Goal: Transaction & Acquisition: Download file/media

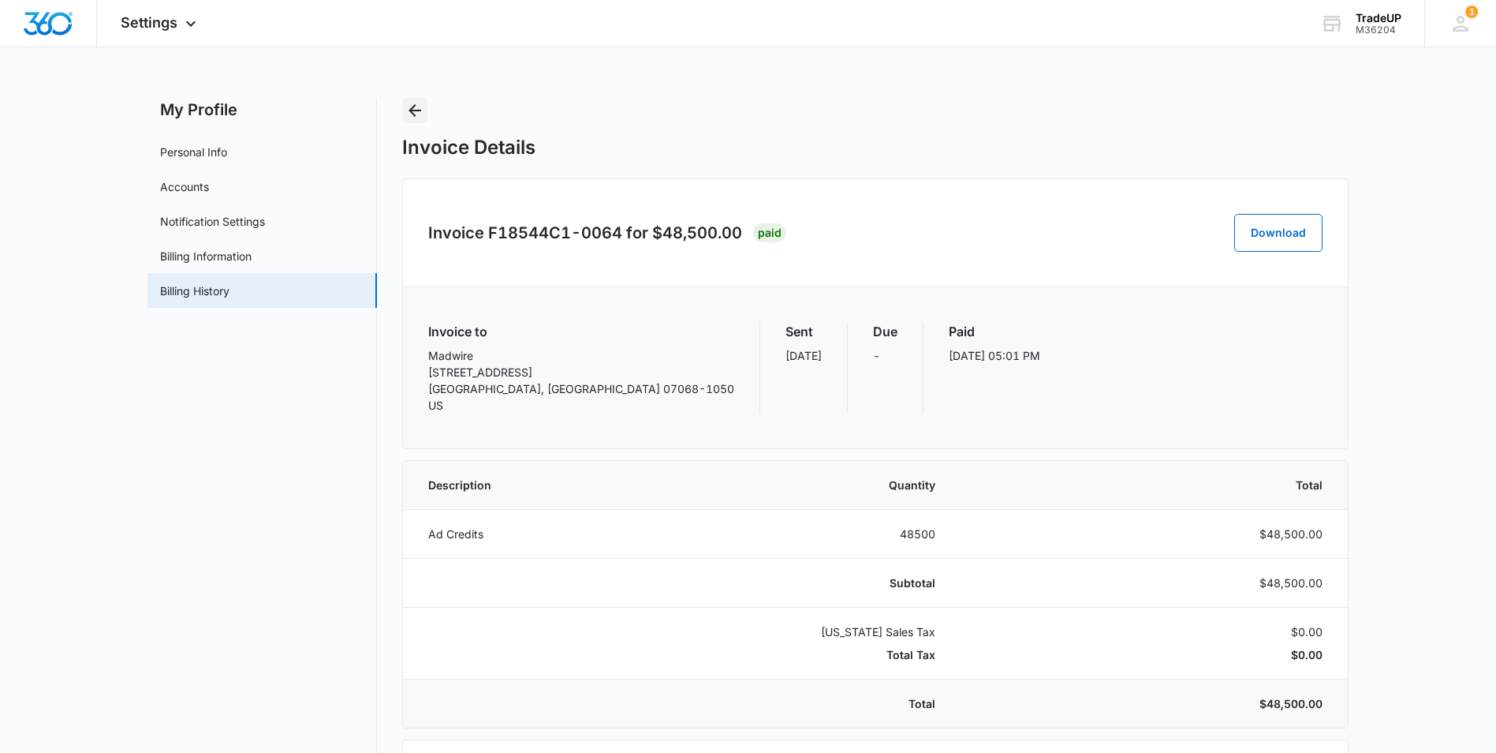
click at [402, 110] on button "Back" at bounding box center [414, 110] width 25 height 25
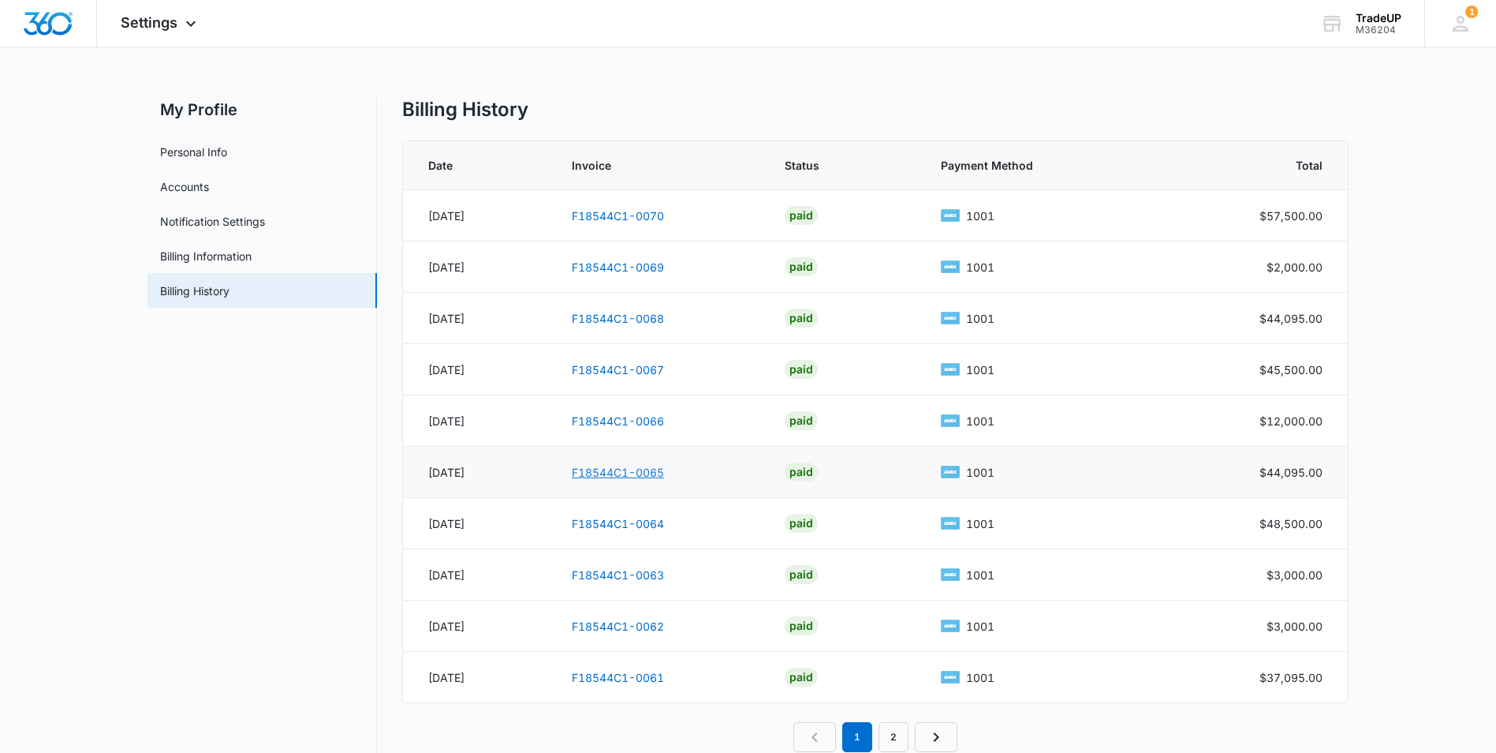
click at [615, 469] on link "F18544C1-0065" at bounding box center [618, 471] width 92 height 13
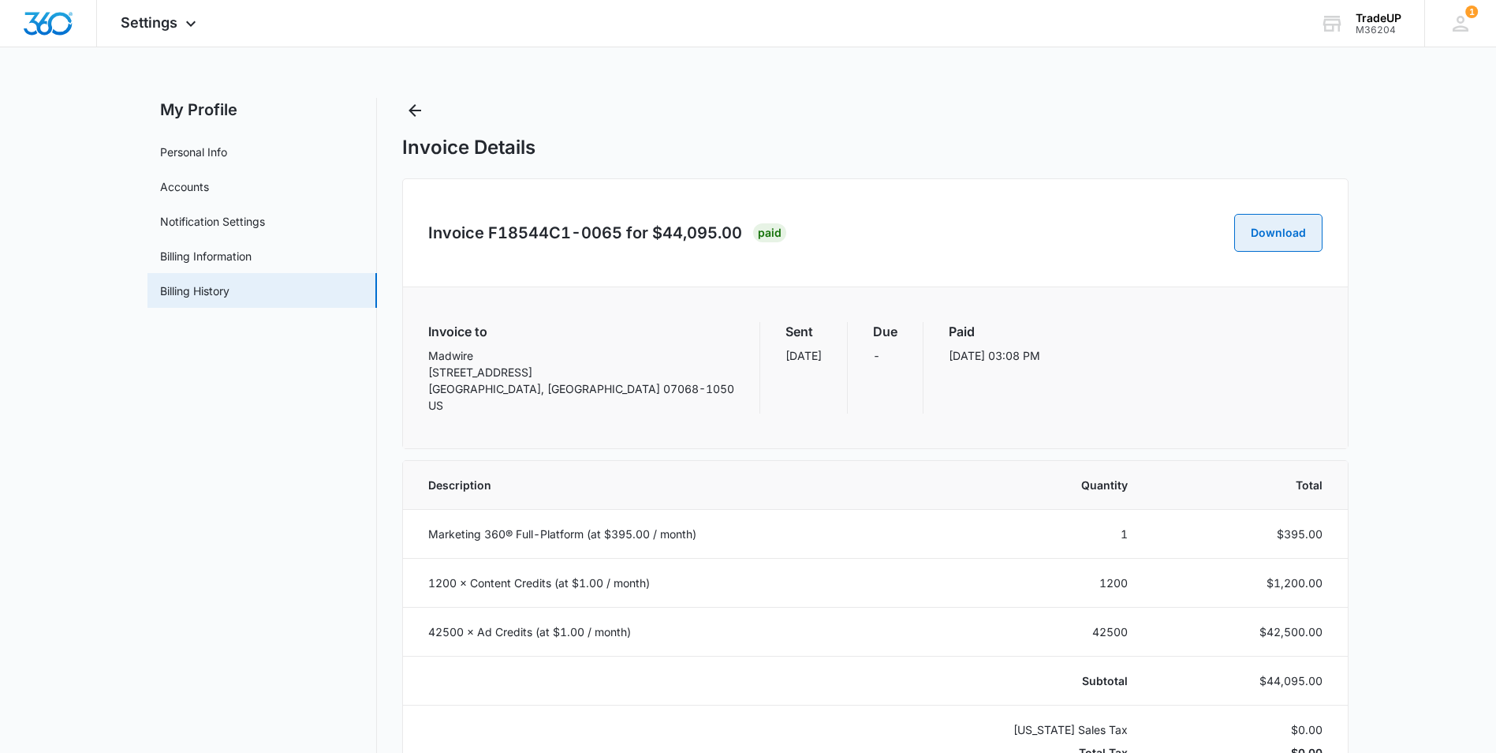
click at [883, 224] on button "Download" at bounding box center [1279, 233] width 88 height 38
click at [405, 112] on button "Back" at bounding box center [414, 110] width 25 height 25
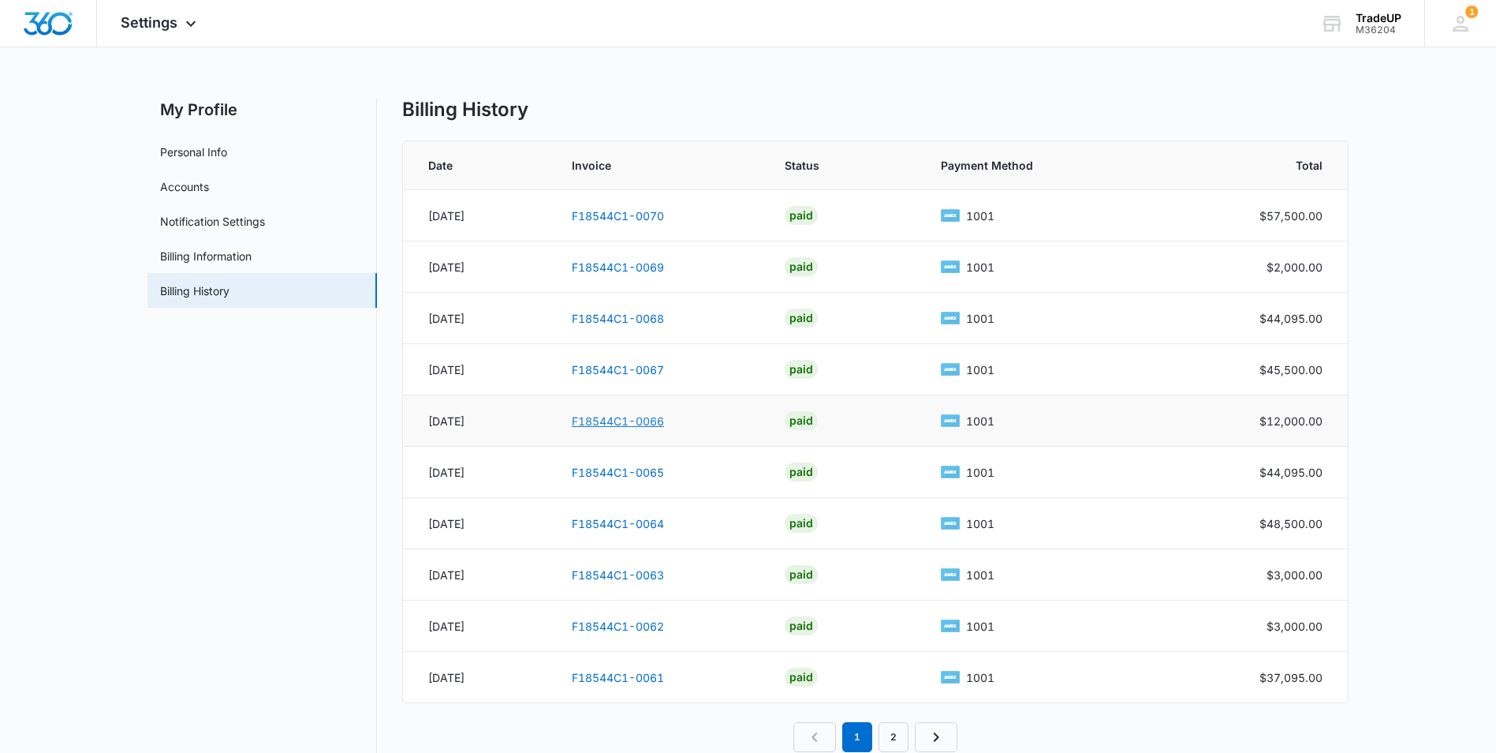
click at [626, 420] on link "F18544C1-0066" at bounding box center [618, 420] width 92 height 13
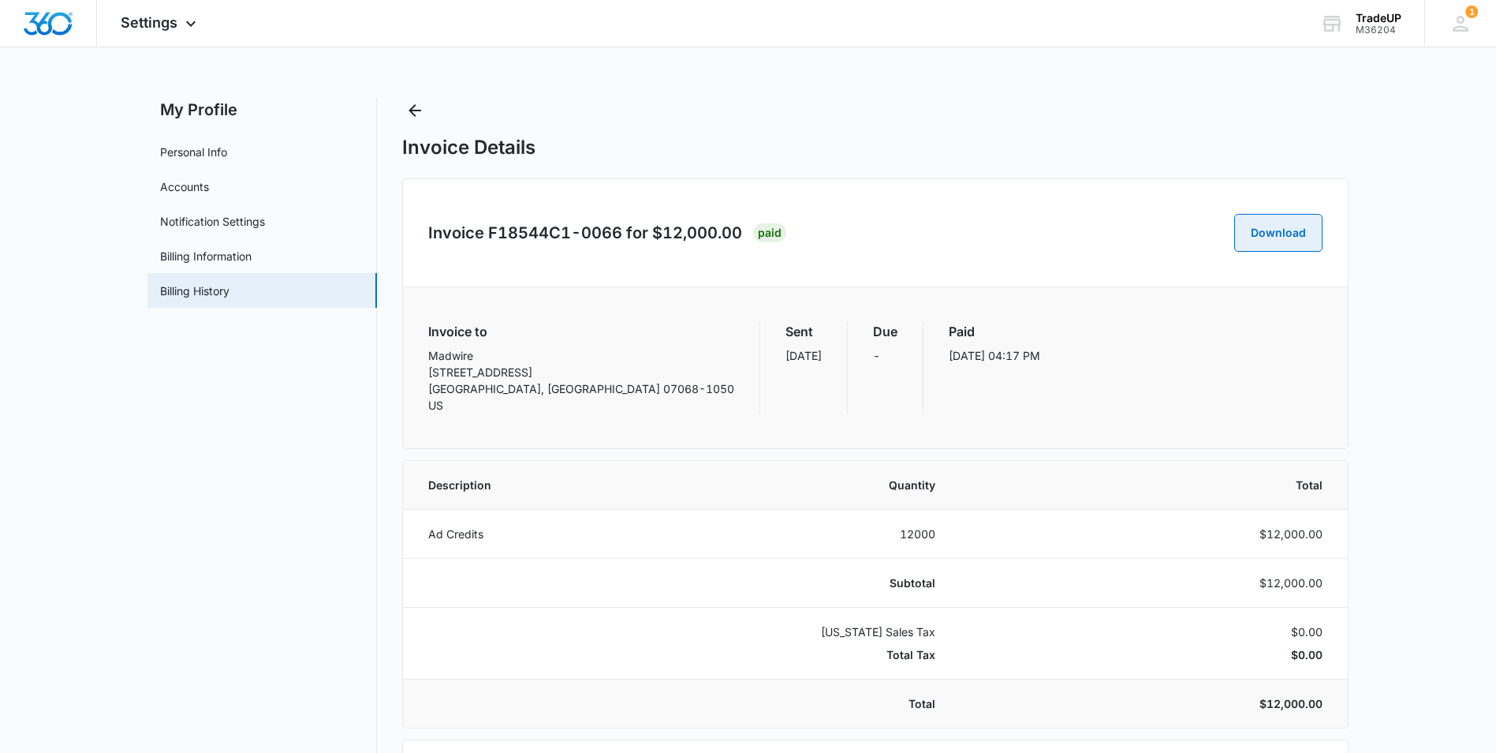
click at [883, 235] on button "Download" at bounding box center [1279, 233] width 88 height 38
click at [417, 110] on icon "Back" at bounding box center [414, 110] width 19 height 19
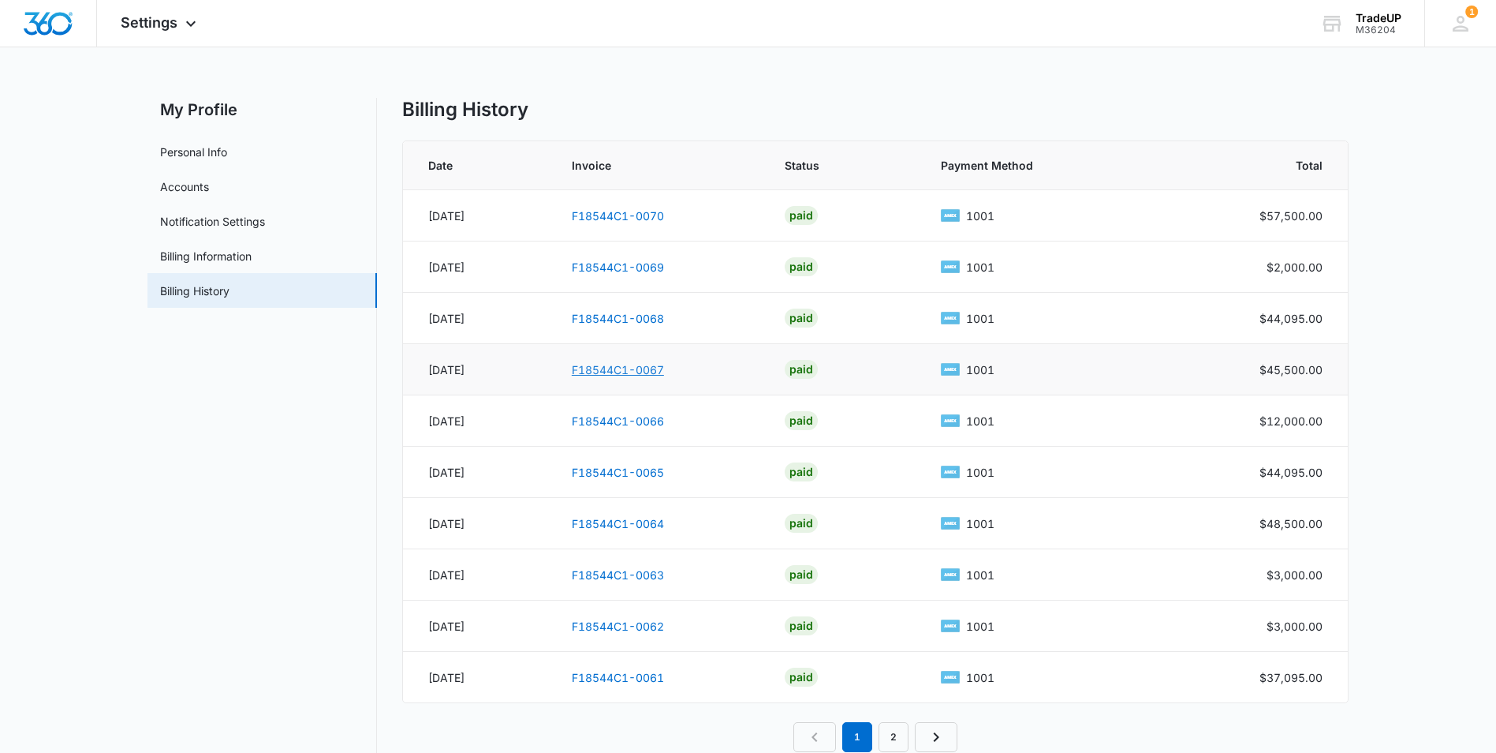
click at [591, 370] on link "F18544C1-0067" at bounding box center [618, 369] width 92 height 13
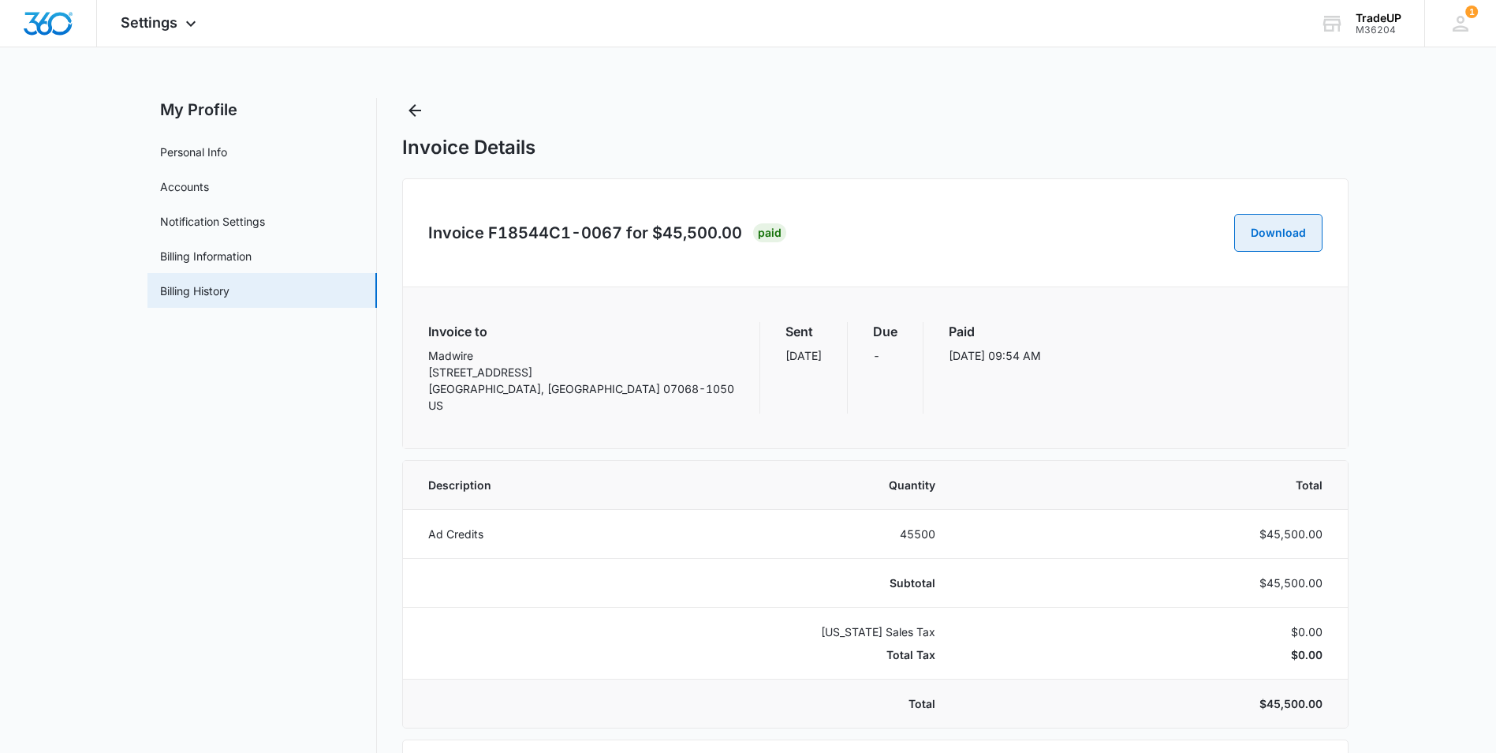
click at [883, 237] on button "Download" at bounding box center [1279, 233] width 88 height 38
